Goal: Task Accomplishment & Management: Manage account settings

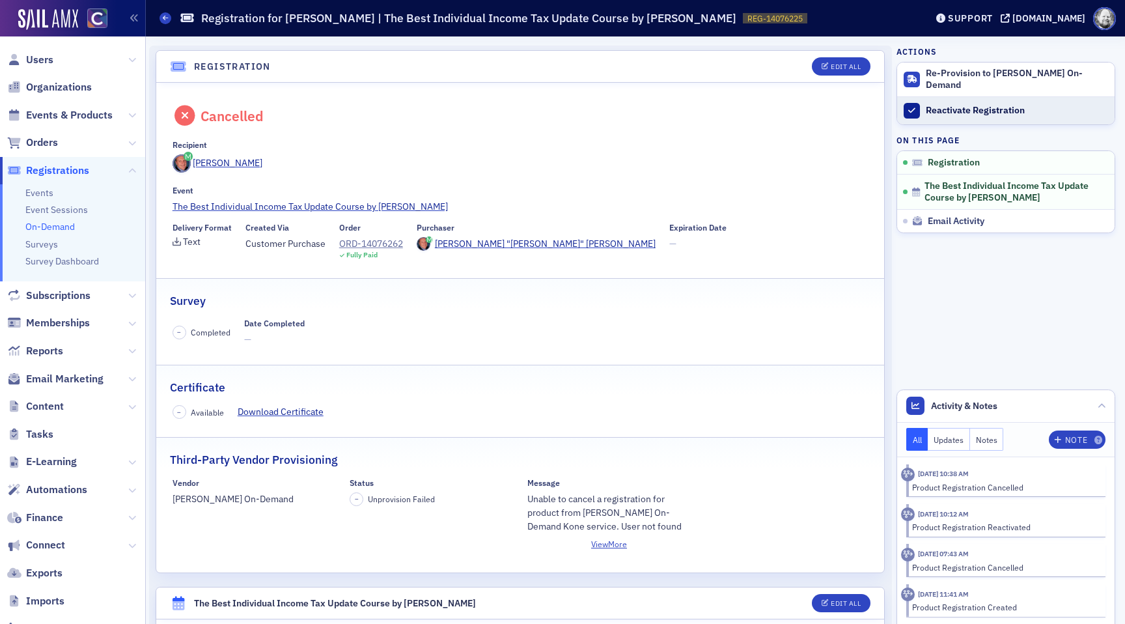
click at [951, 105] on div "Reactivate Registration" at bounding box center [1017, 111] width 182 height 12
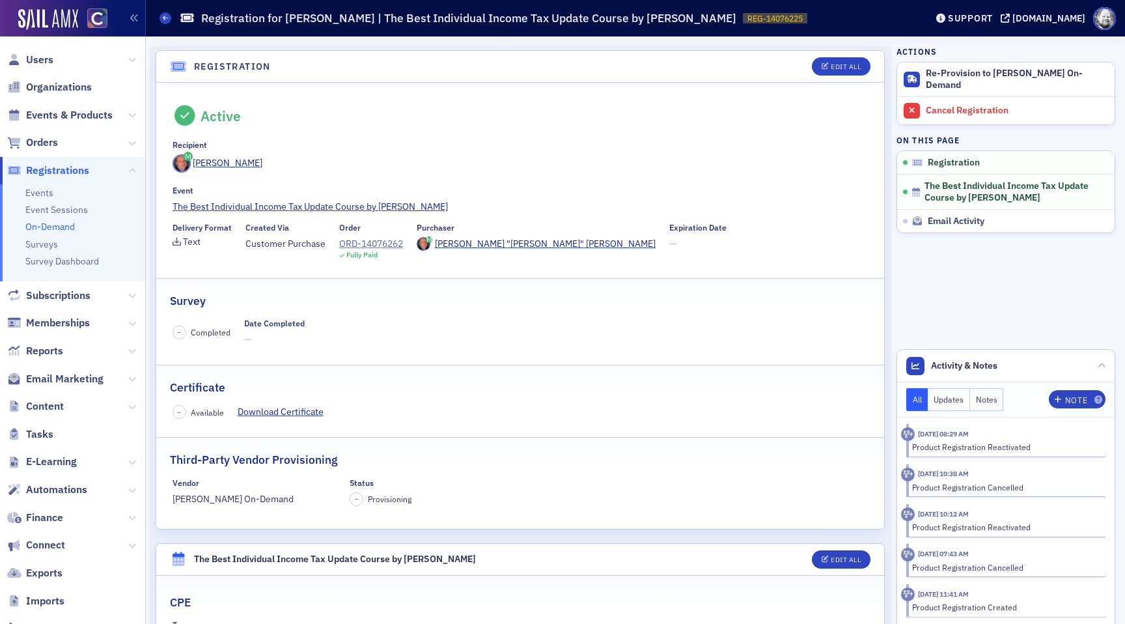
click at [279, 140] on div "Recipient" at bounding box center [521, 145] width 696 height 10
click at [363, 204] on link "The Best Individual Income Tax Update Course by [PERSON_NAME]" at bounding box center [521, 207] width 696 height 14
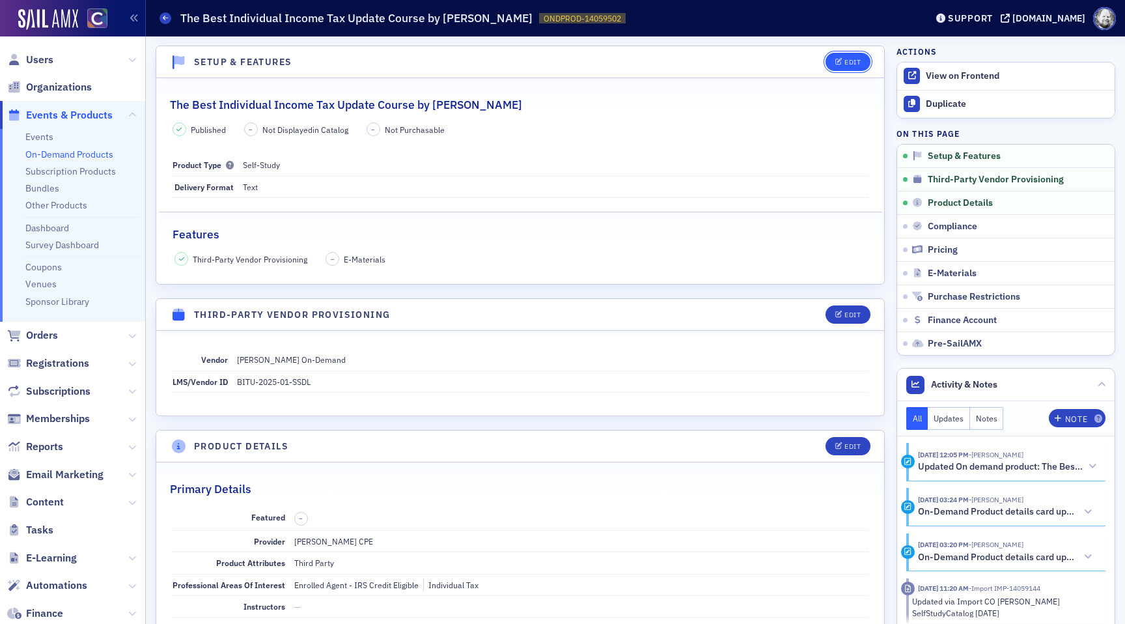
click at [848, 61] on div "Edit" at bounding box center [852, 62] width 16 height 7
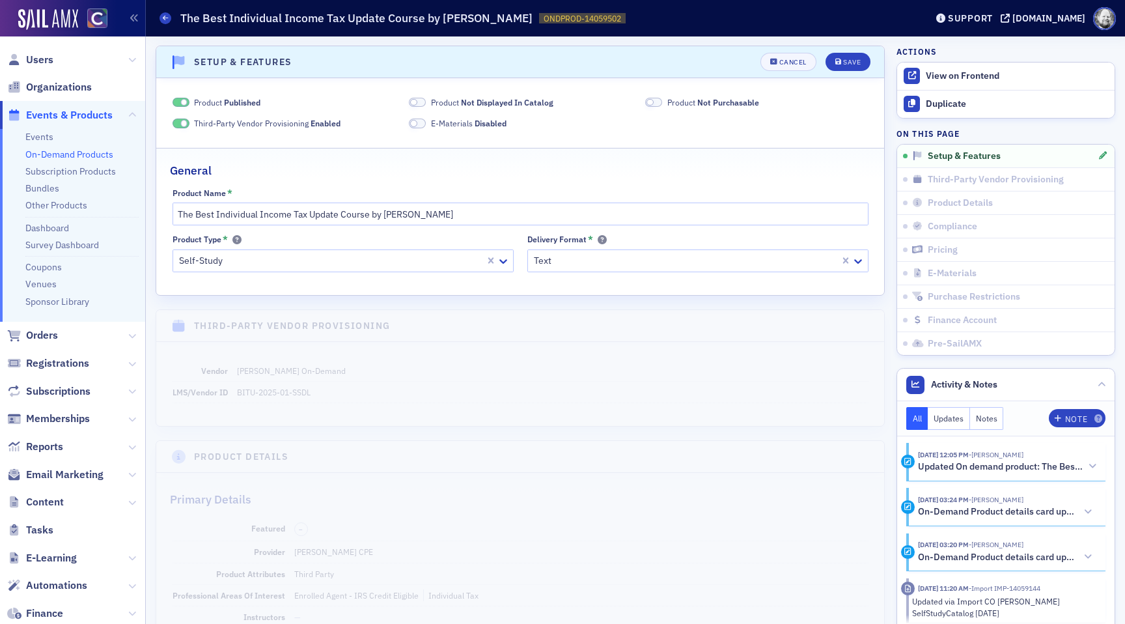
scroll to position [3, 0]
click at [466, 99] on span "Not Displayed In Catalog" at bounding box center [507, 99] width 92 height 10
click at [696, 98] on span "Product Not Purchasable" at bounding box center [713, 100] width 92 height 12
click at [847, 59] on div "Save" at bounding box center [852, 59] width 18 height 7
